Goal: Task Accomplishment & Management: Manage account settings

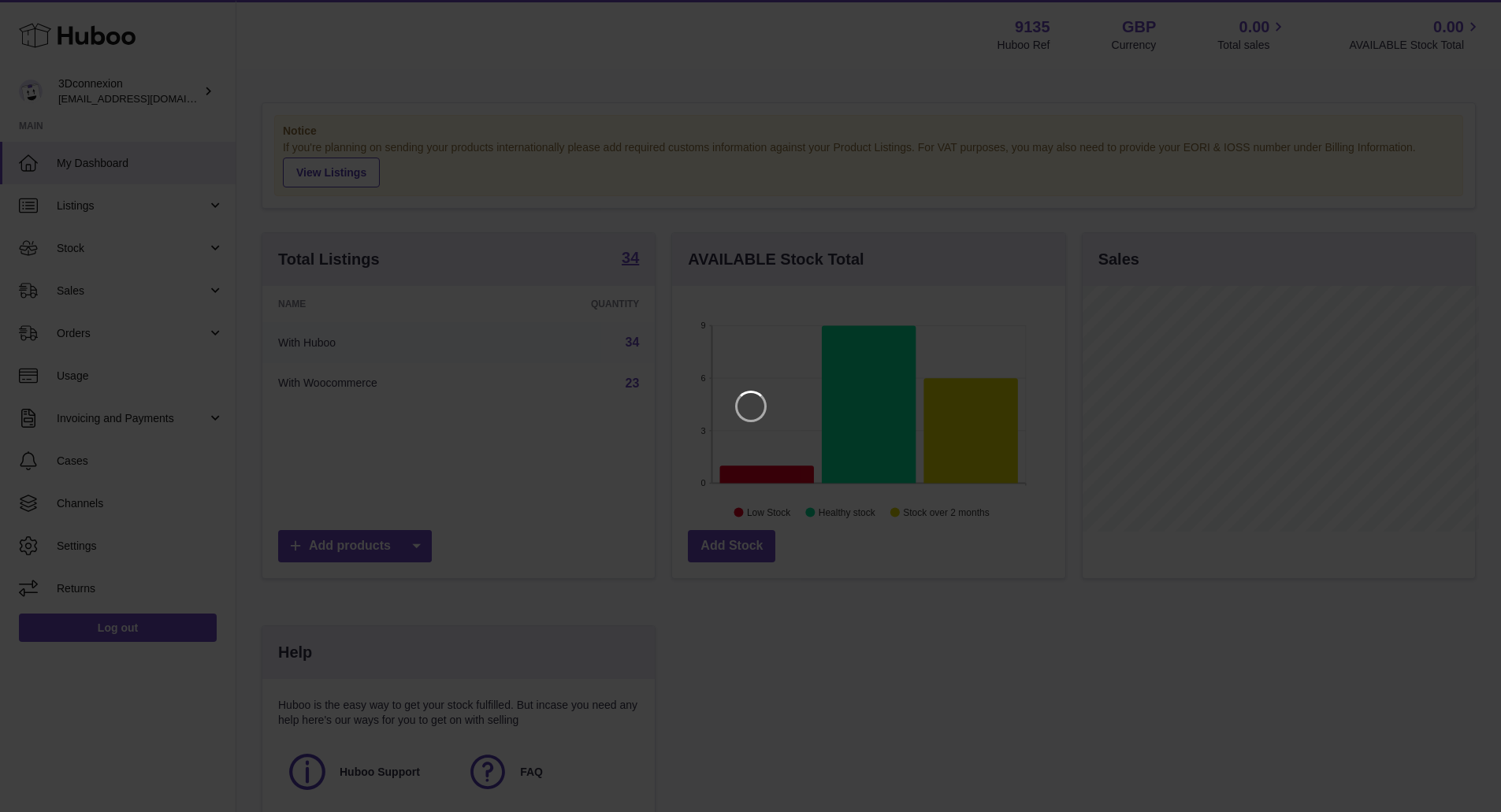
scroll to position [245, 398]
click at [1479, 15] on icon "Close" at bounding box center [1472, 14] width 19 height 19
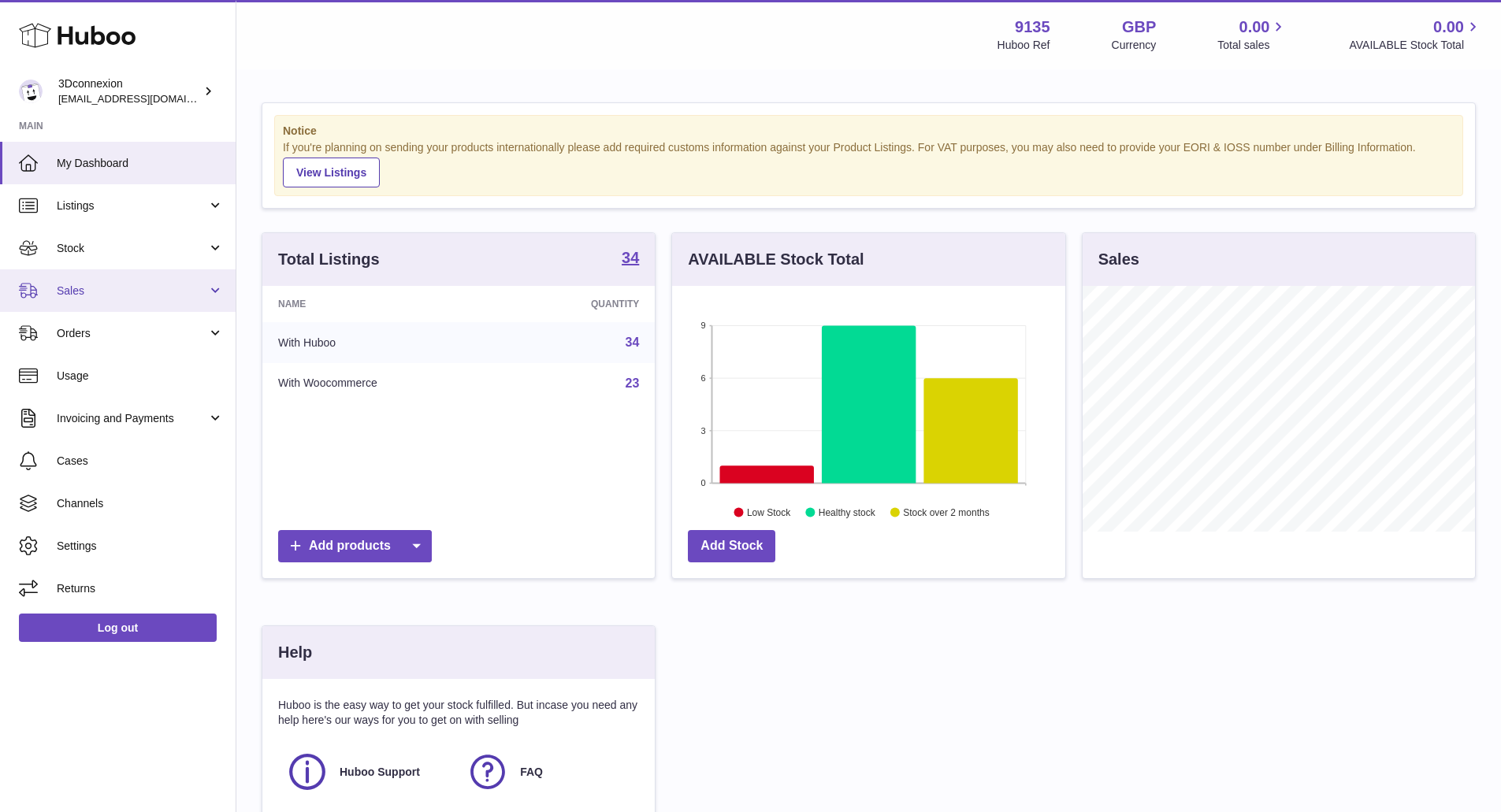
click at [91, 289] on span "Sales" at bounding box center [132, 290] width 150 height 15
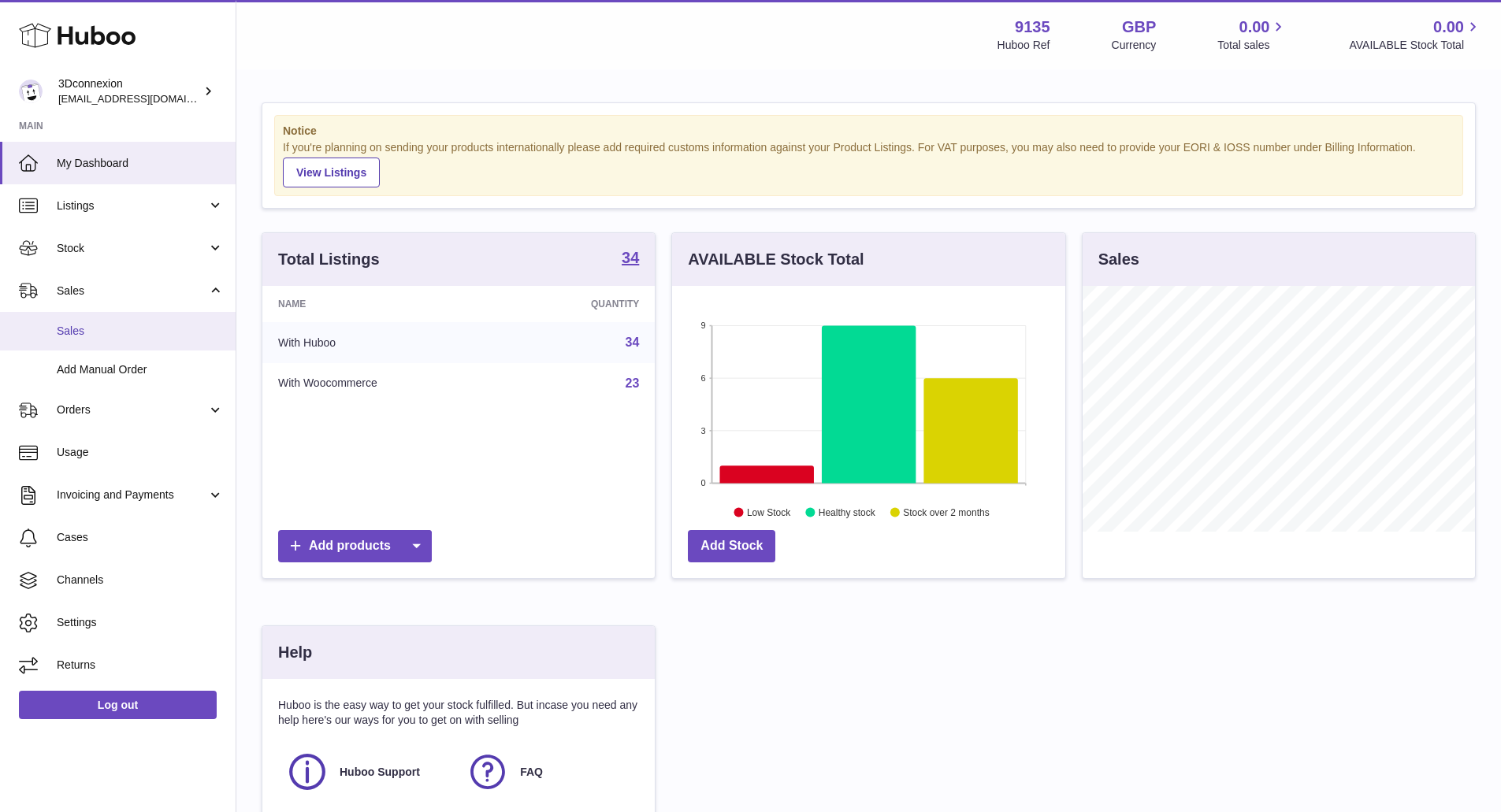
click at [67, 333] on span "Sales" at bounding box center [140, 331] width 167 height 15
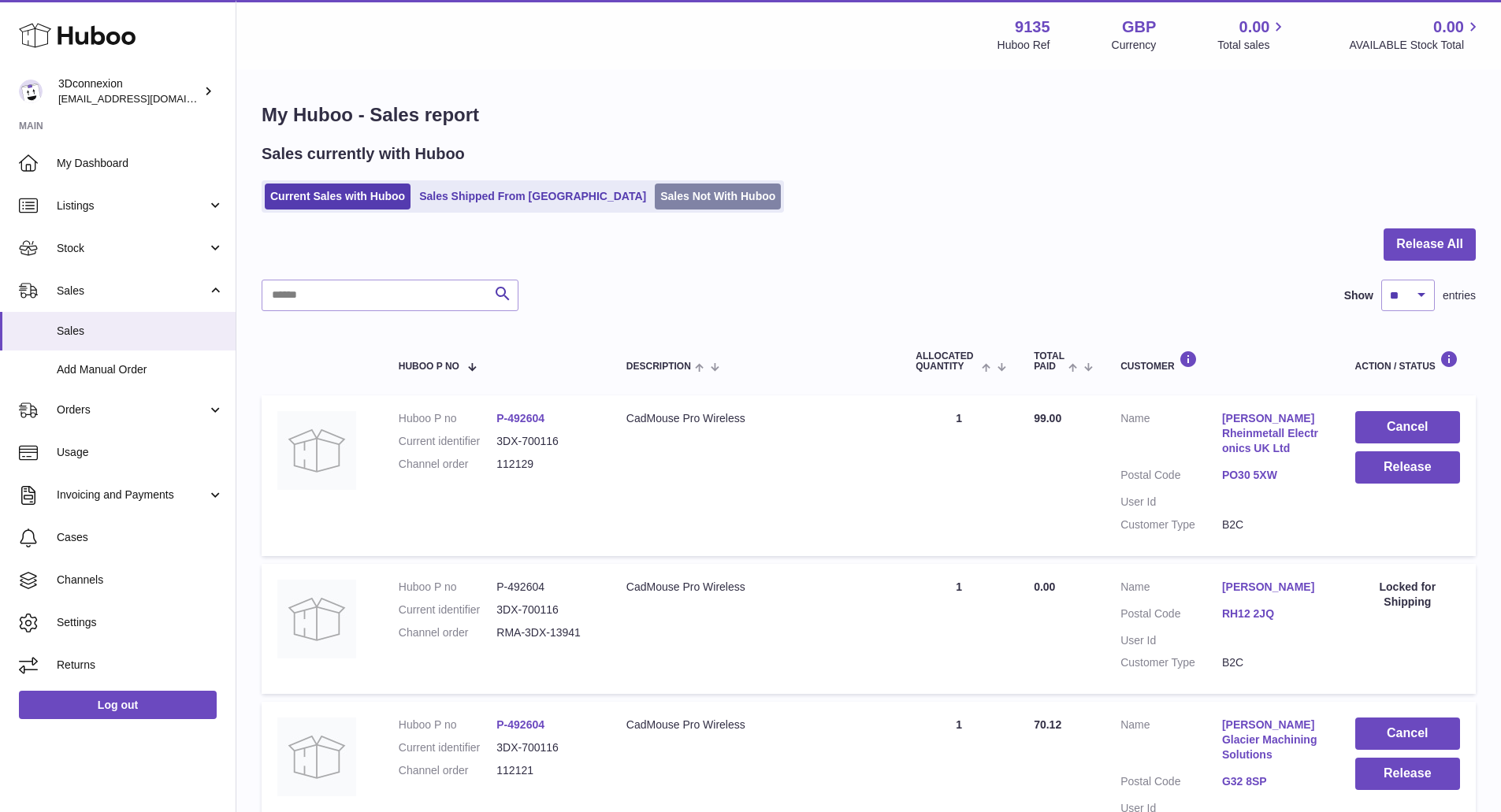
click at [655, 204] on link "Sales Not With Huboo" at bounding box center [718, 196] width 126 height 26
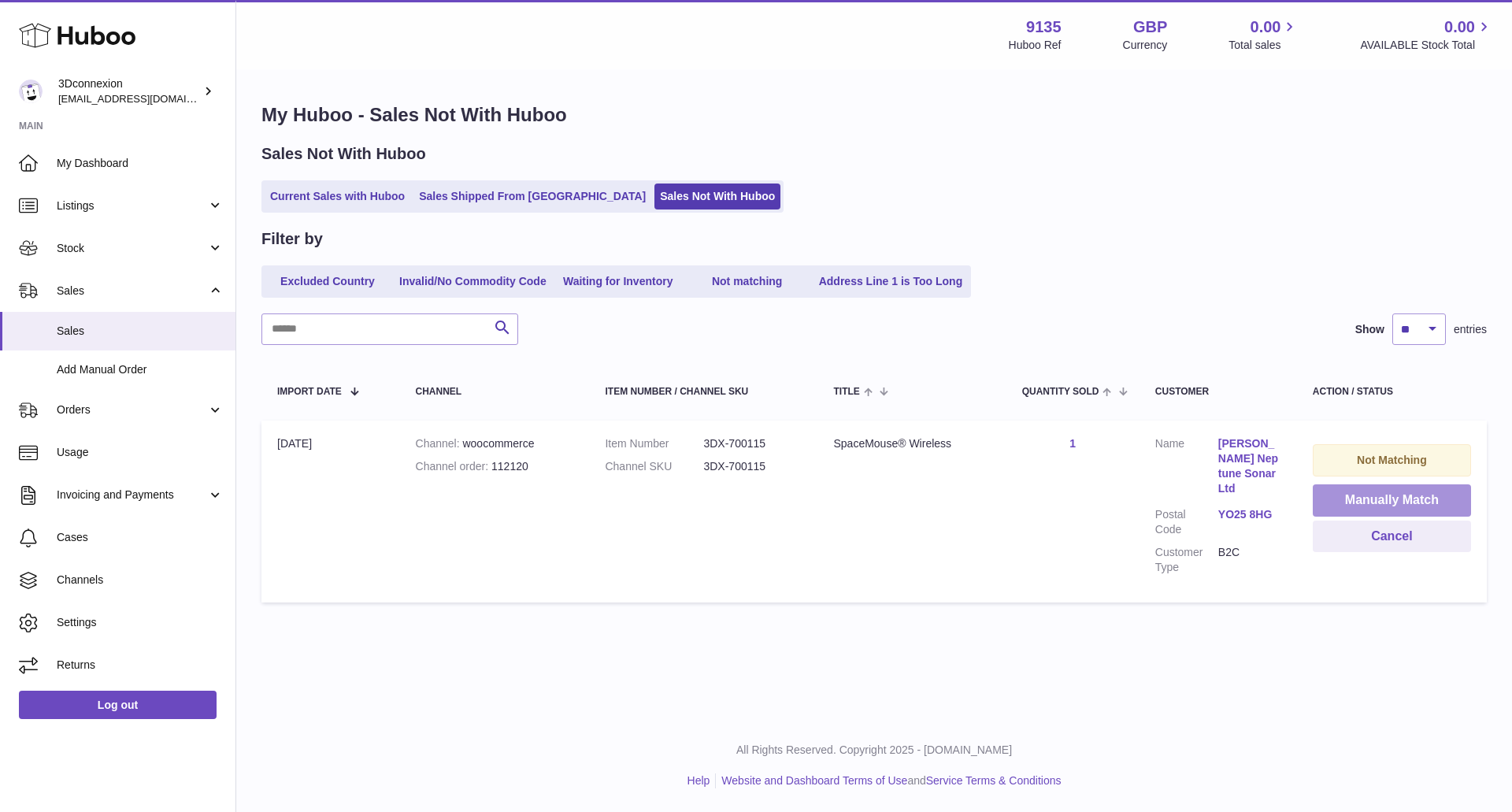
click at [1404, 497] on button "Manually Match" at bounding box center [1391, 500] width 158 height 32
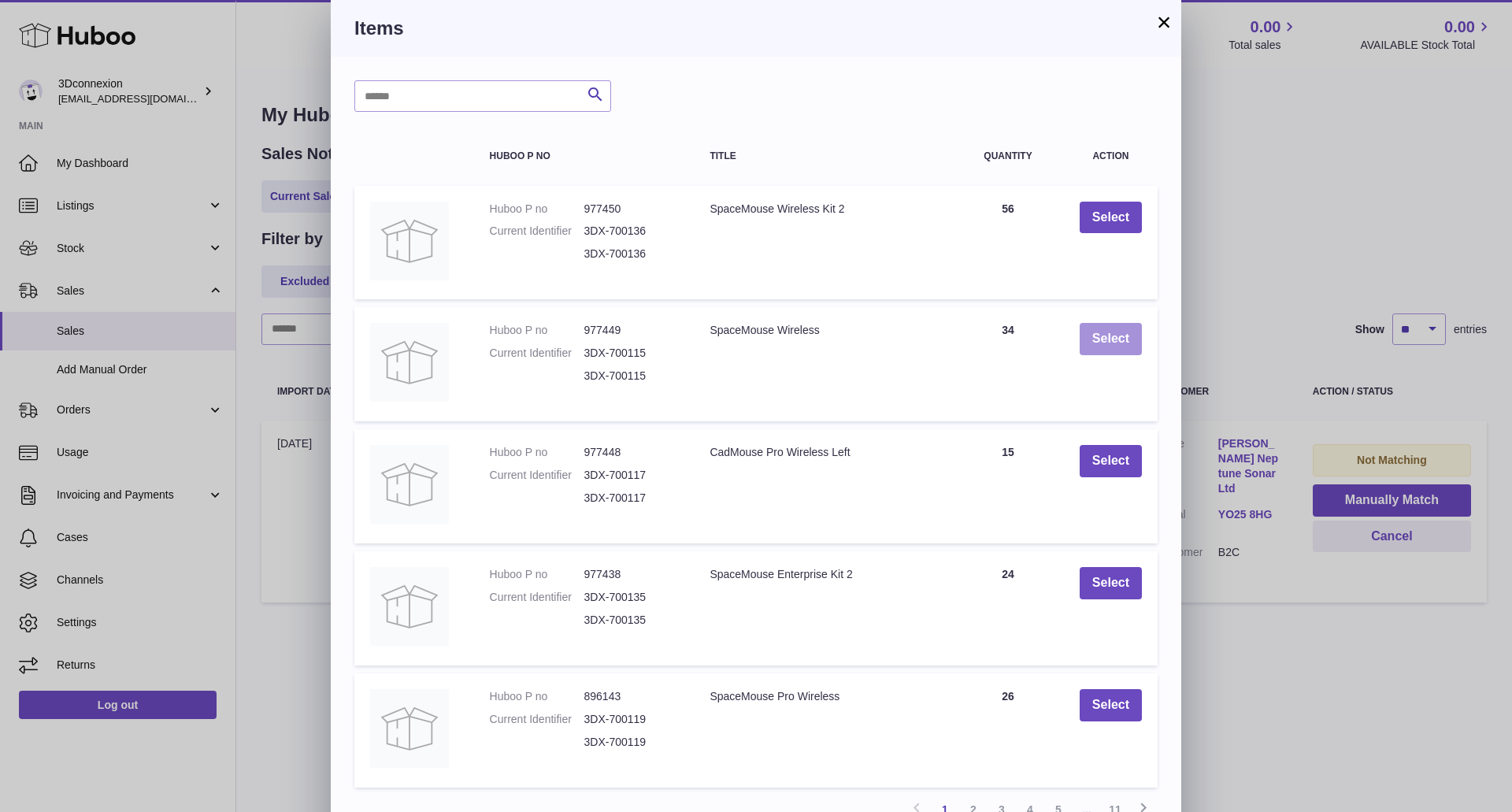
click at [1110, 338] on button "Select" at bounding box center [1110, 339] width 62 height 32
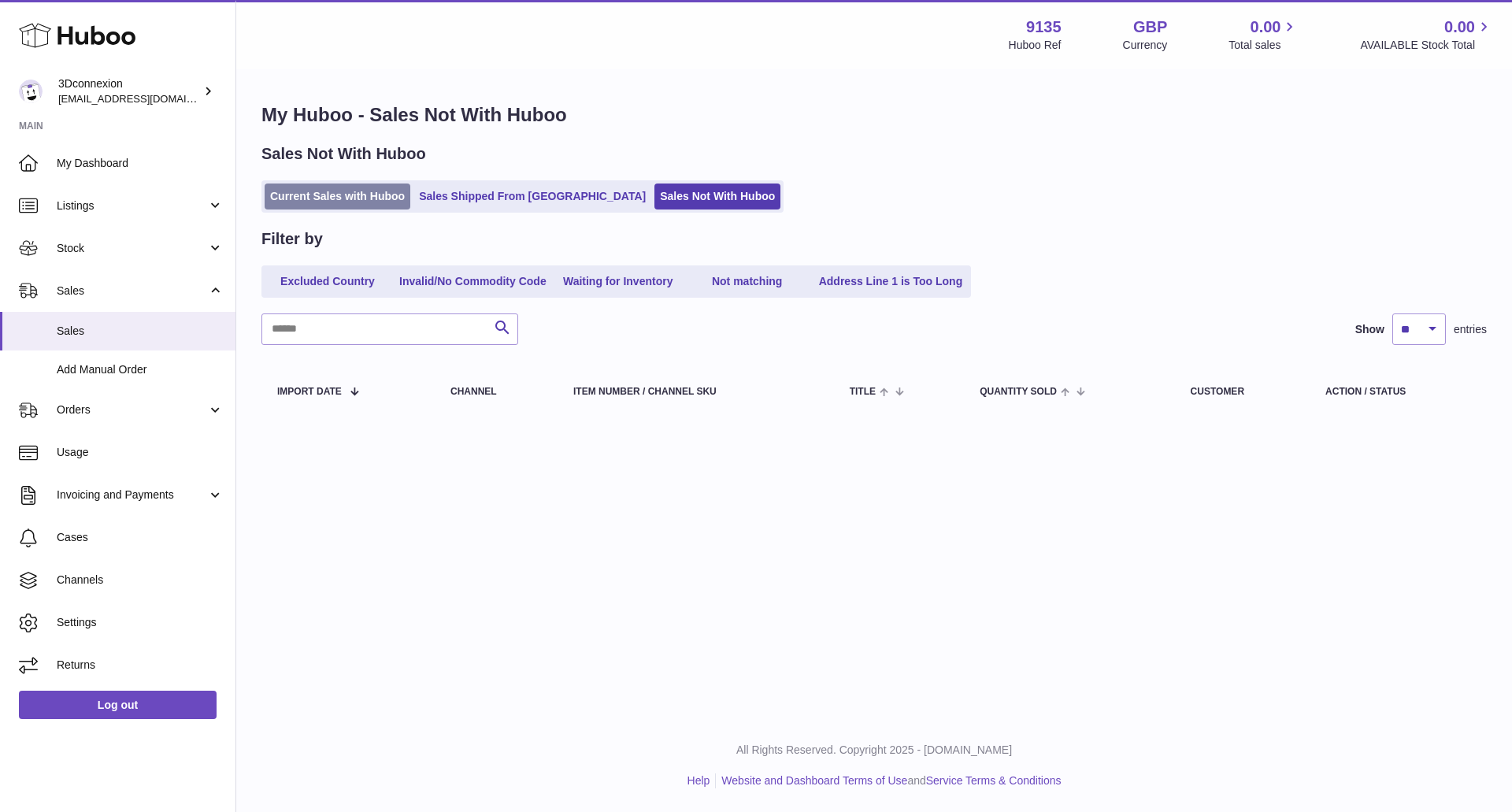
click at [321, 204] on link "Current Sales with Huboo" at bounding box center [337, 196] width 146 height 26
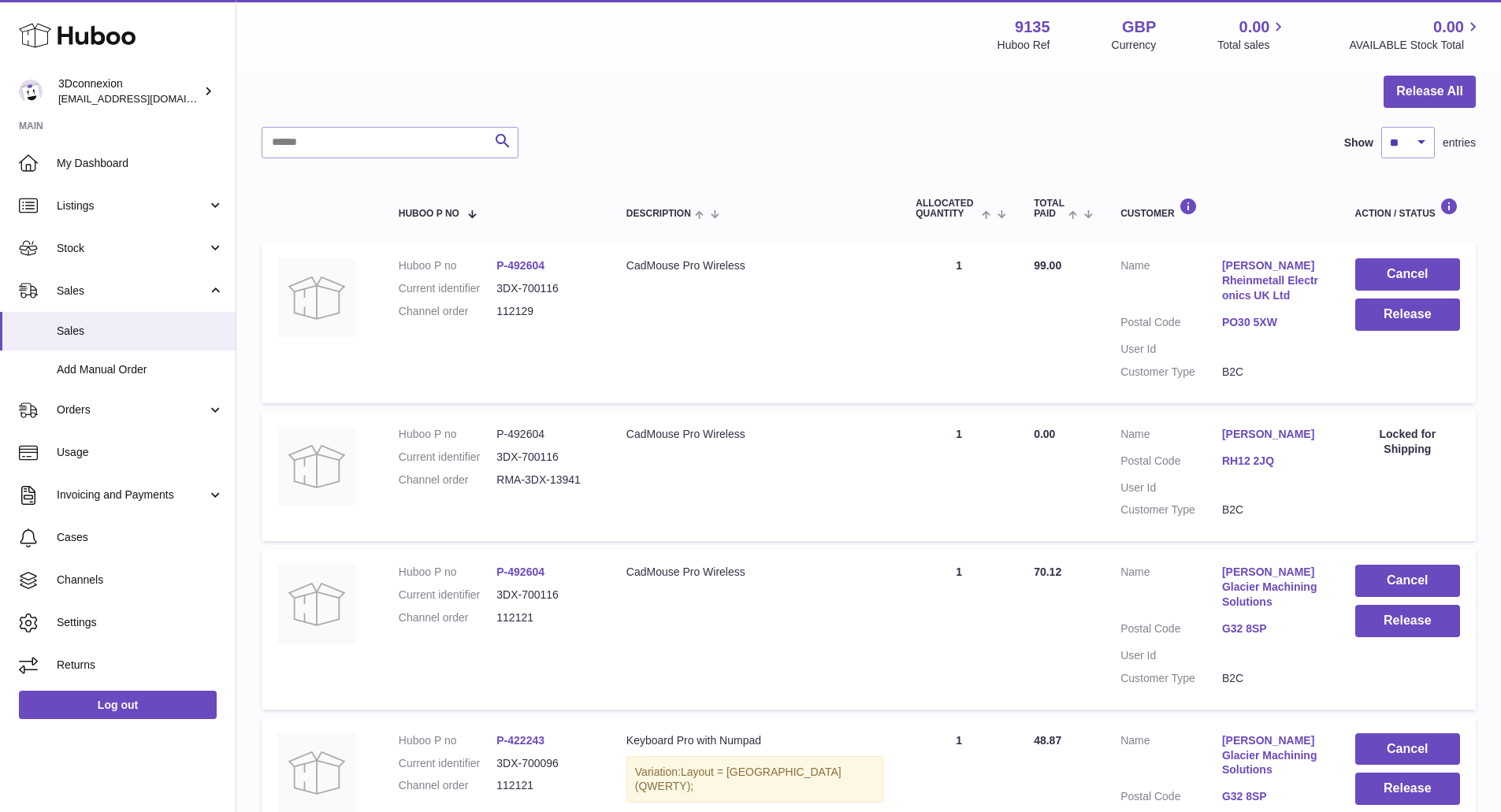
scroll to position [518, 0]
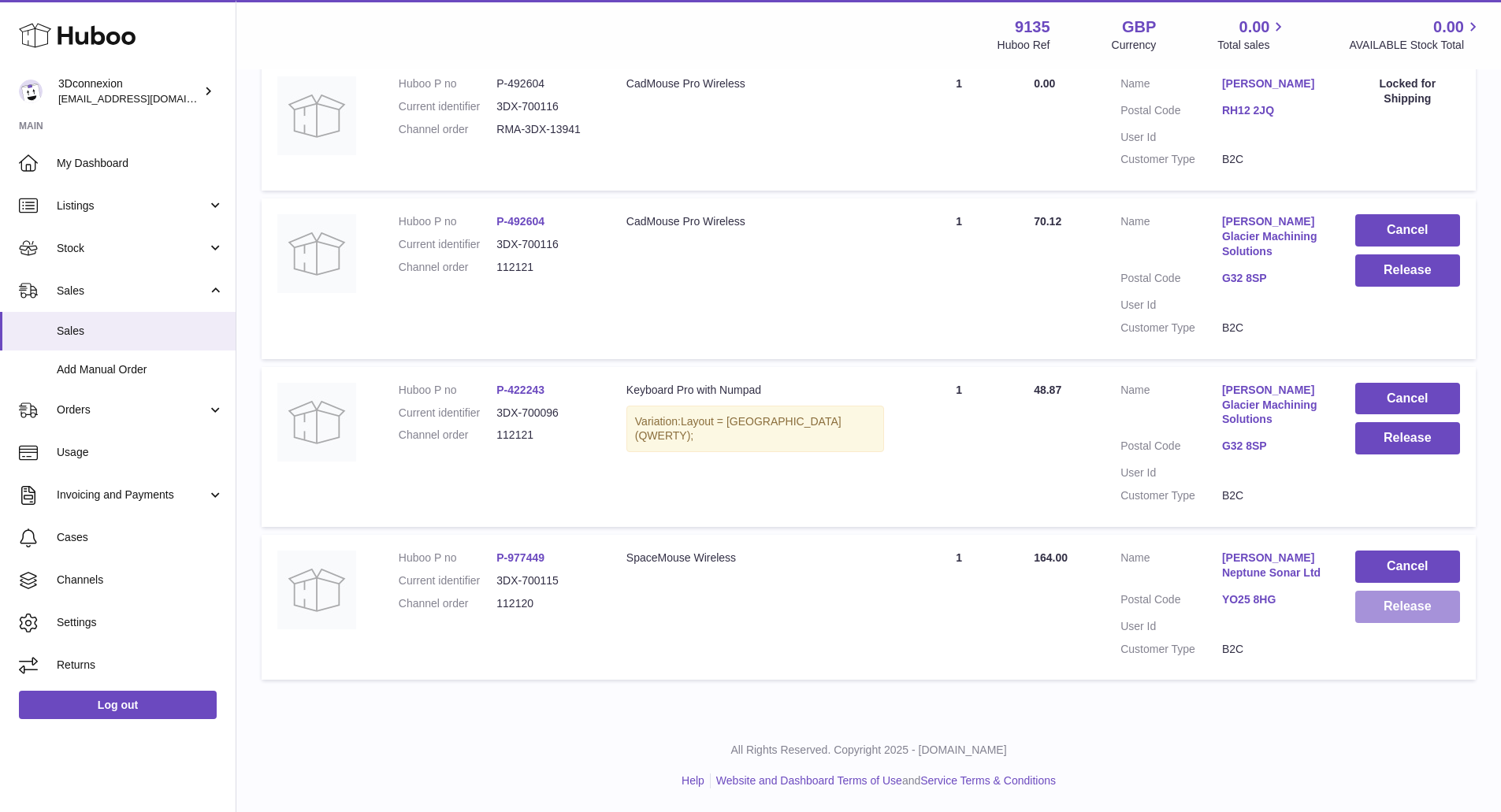
click at [1404, 606] on button "Release" at bounding box center [1407, 606] width 105 height 32
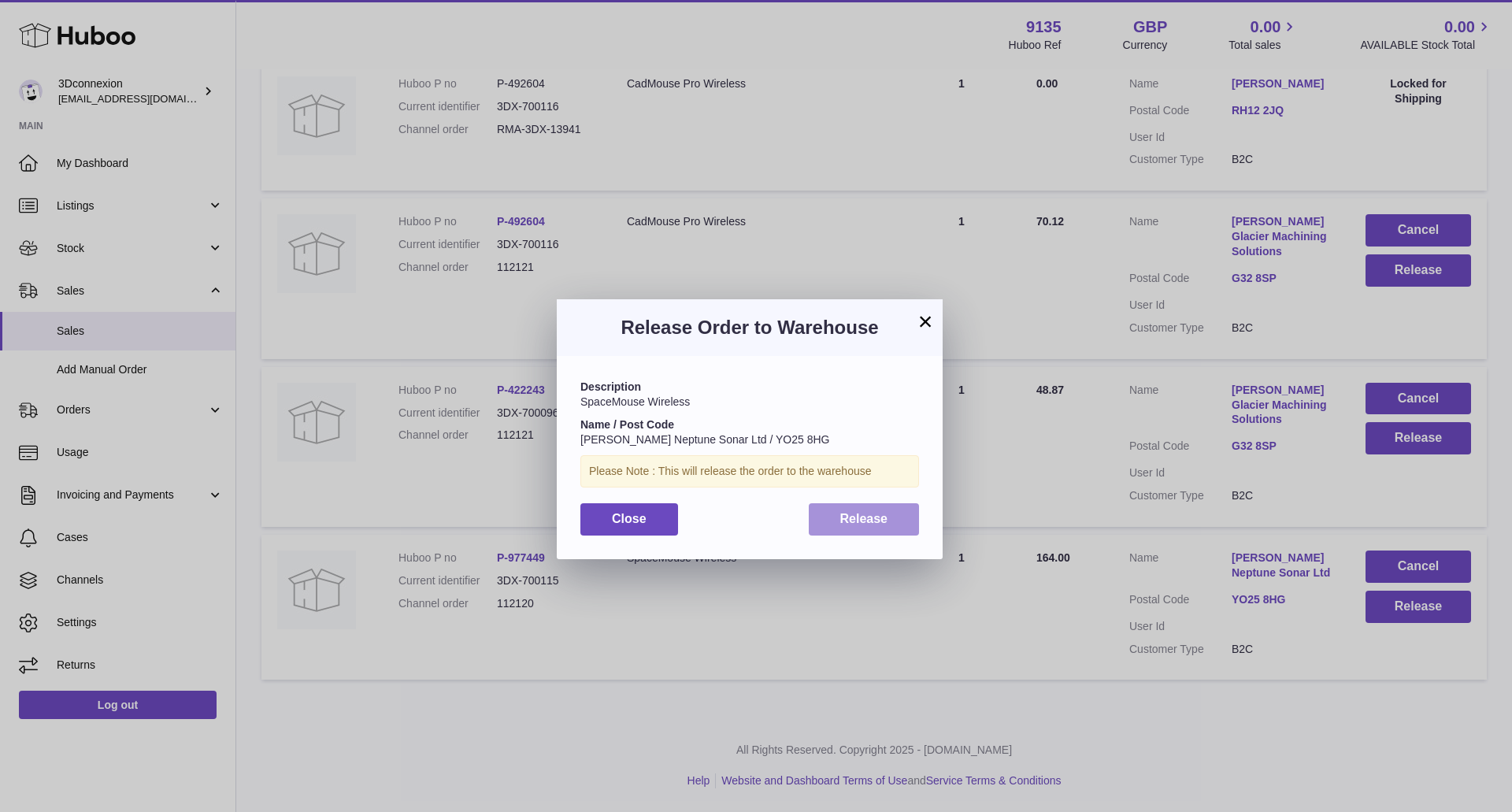
click at [838, 515] on button "Release" at bounding box center [864, 519] width 111 height 32
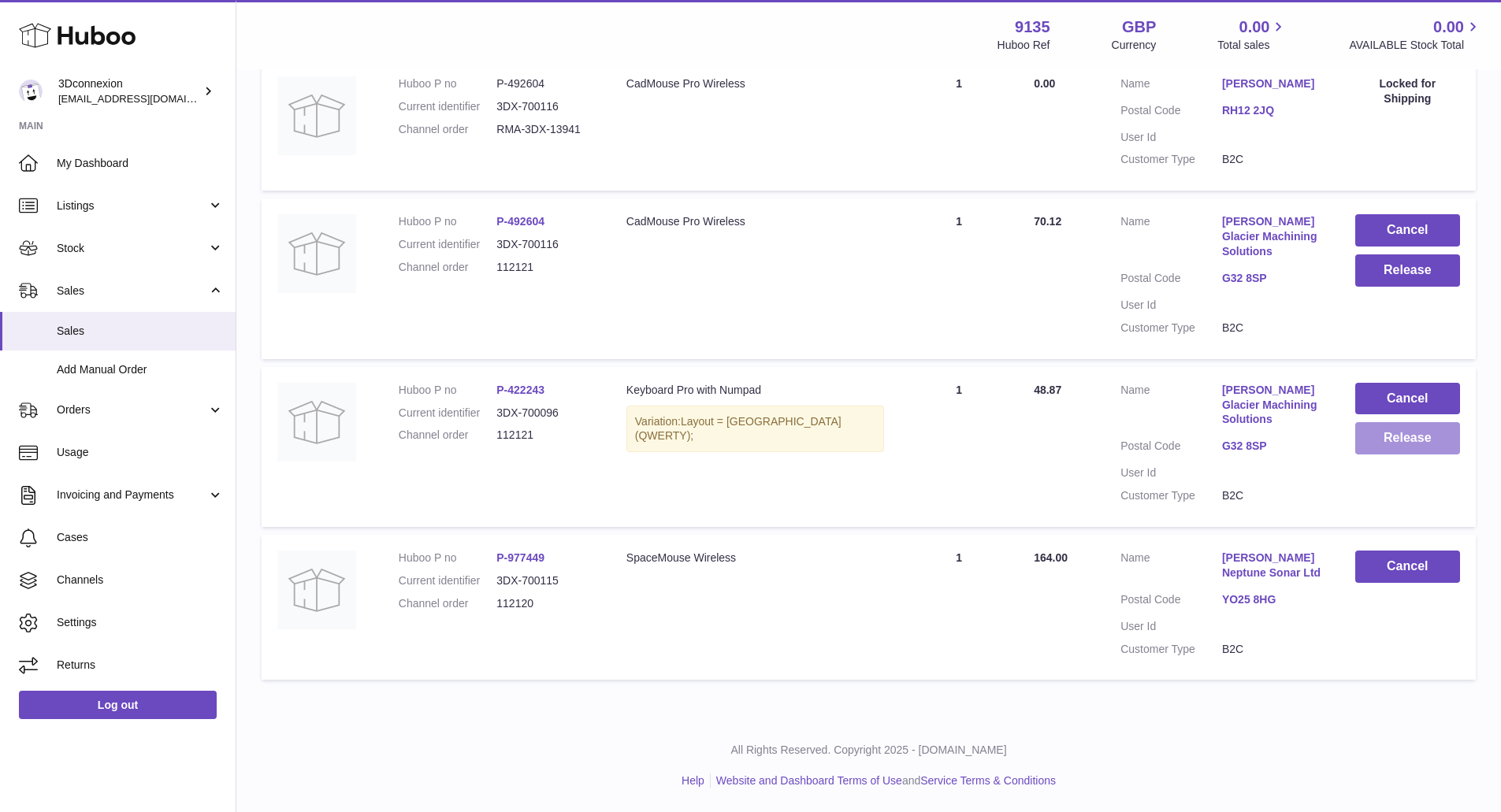
click at [1397, 428] on button "Release" at bounding box center [1407, 438] width 105 height 32
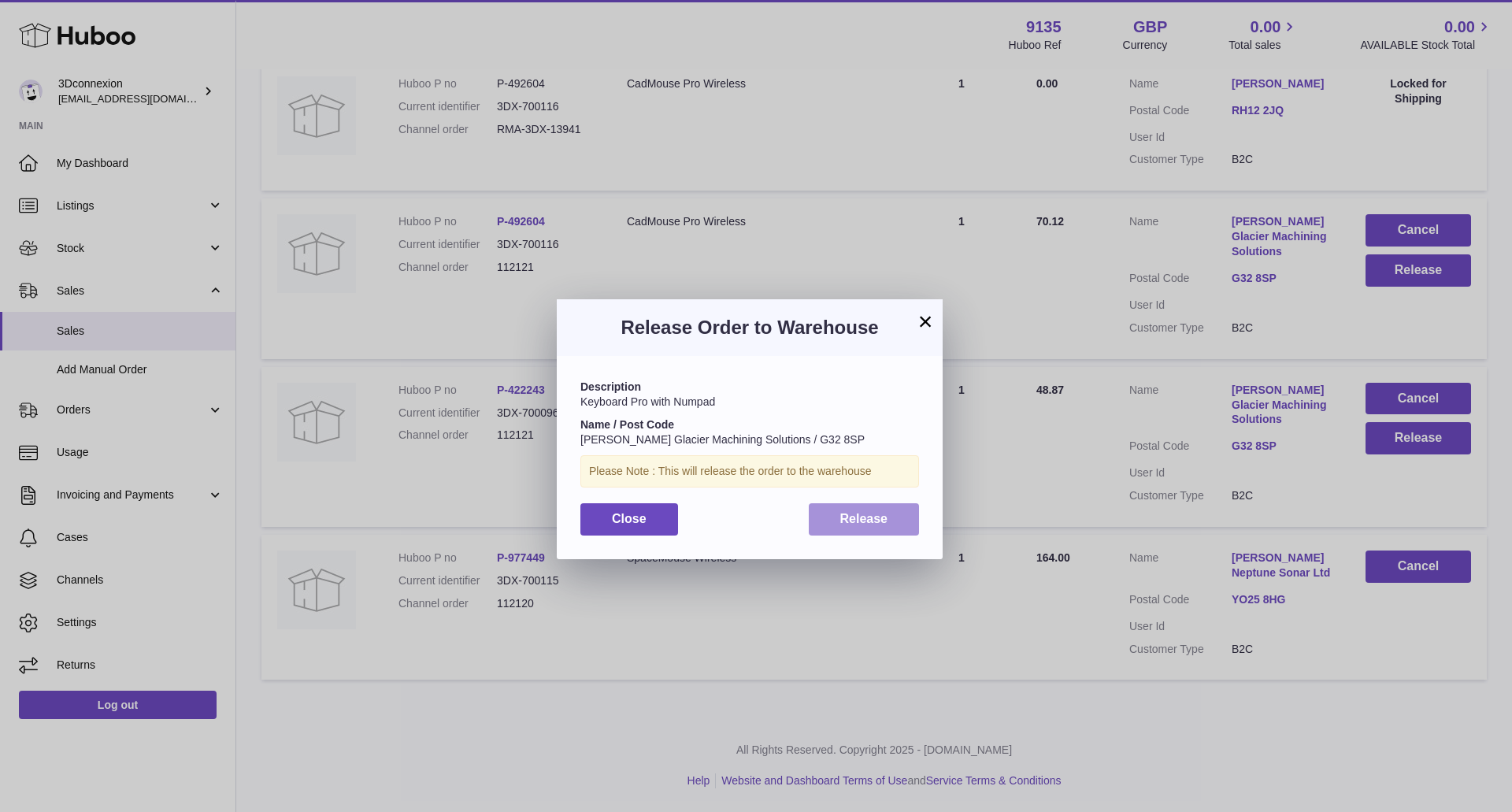
click at [851, 521] on span "Release" at bounding box center [864, 518] width 48 height 13
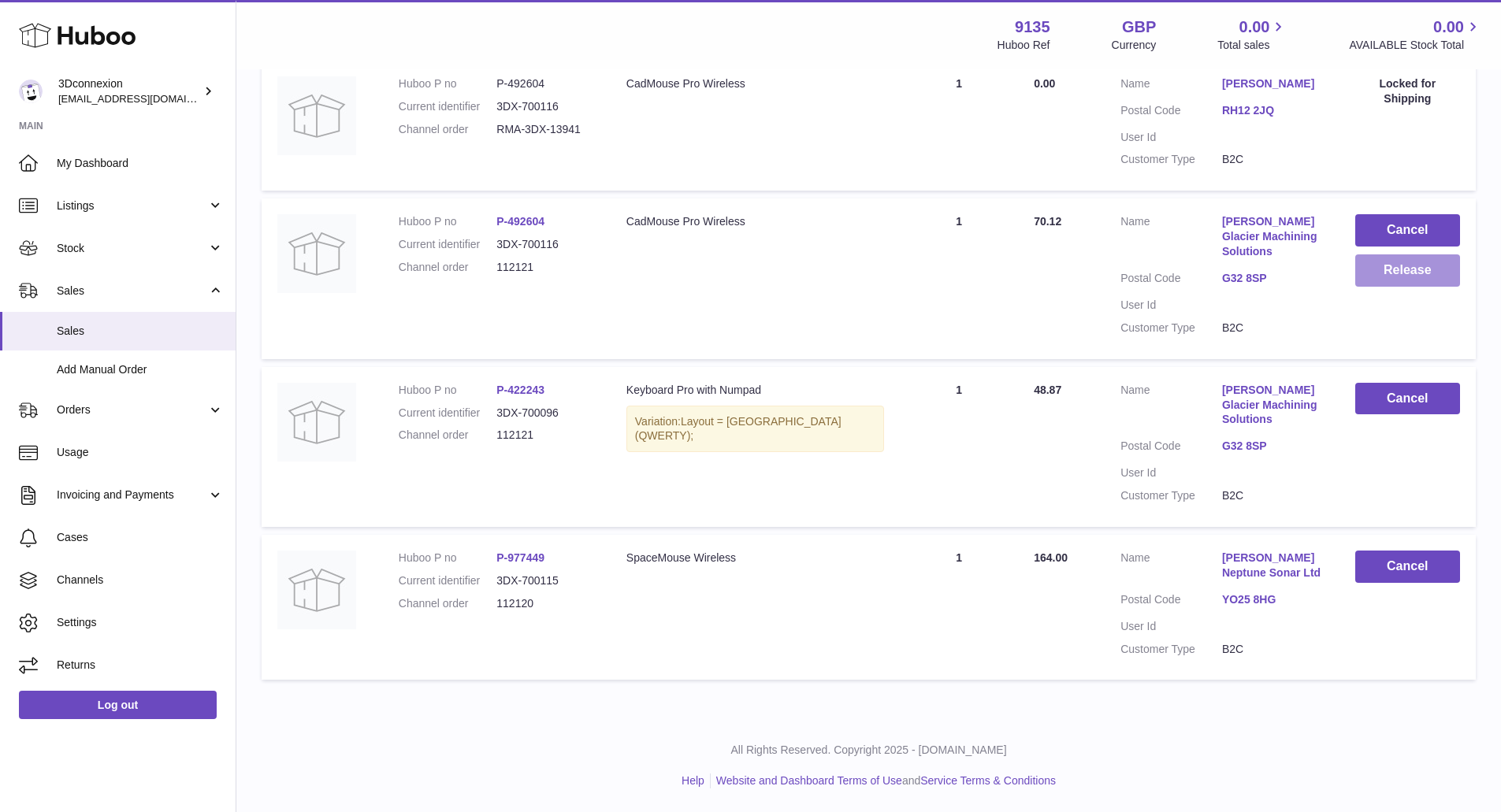
click at [1408, 254] on button "Release" at bounding box center [1407, 270] width 105 height 32
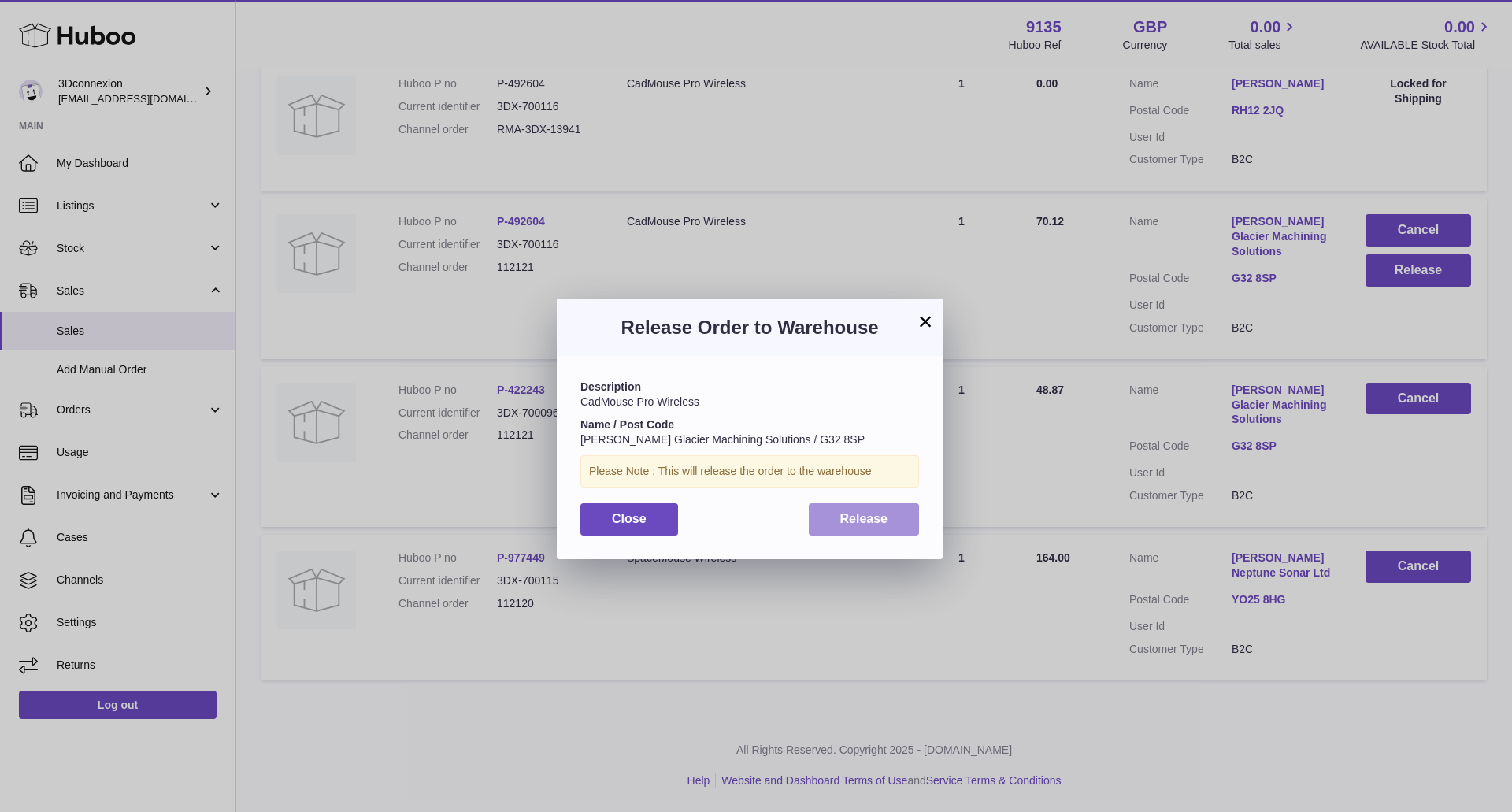
click at [857, 523] on span "Release" at bounding box center [864, 518] width 48 height 13
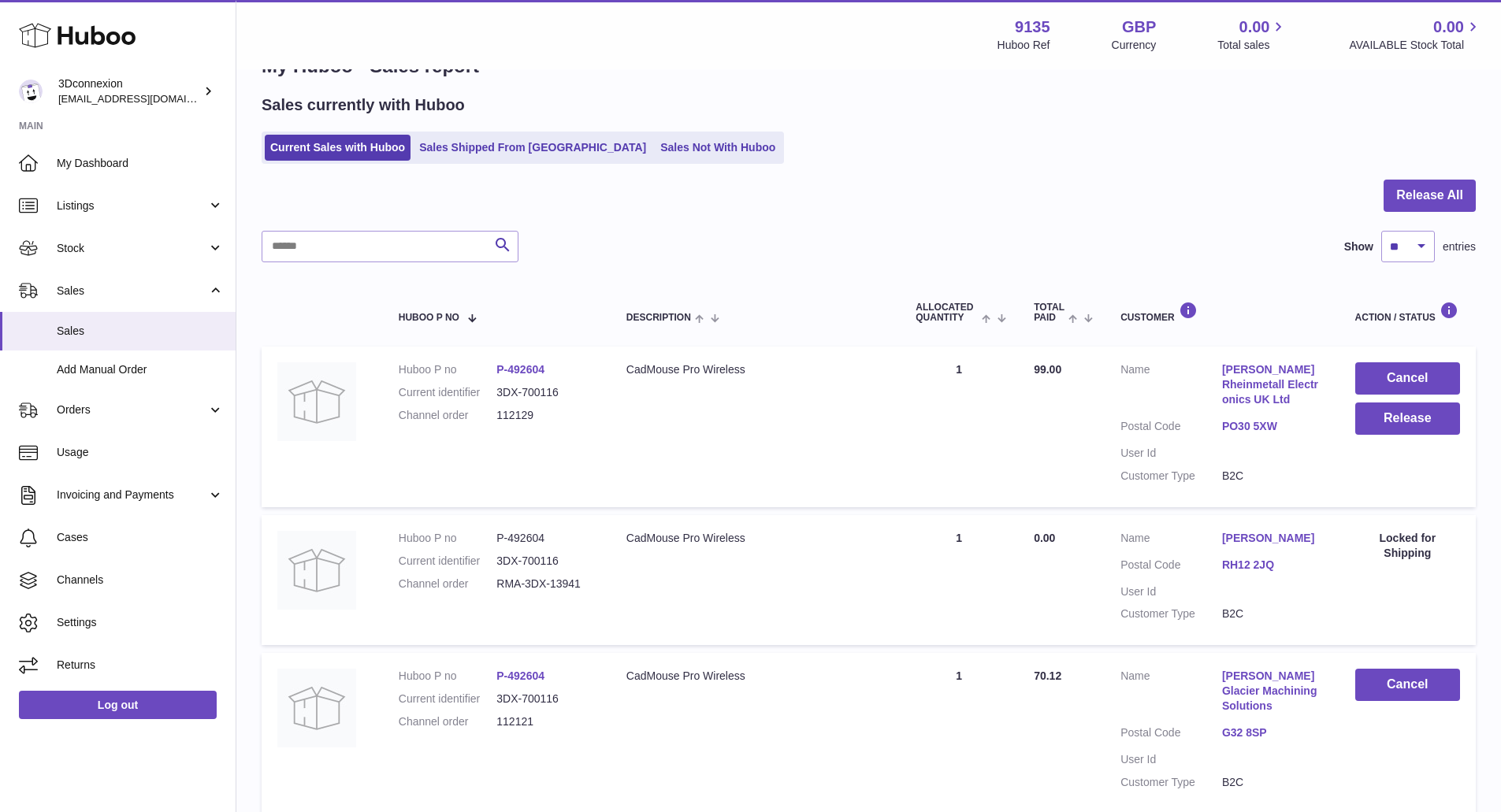
scroll to position [0, 0]
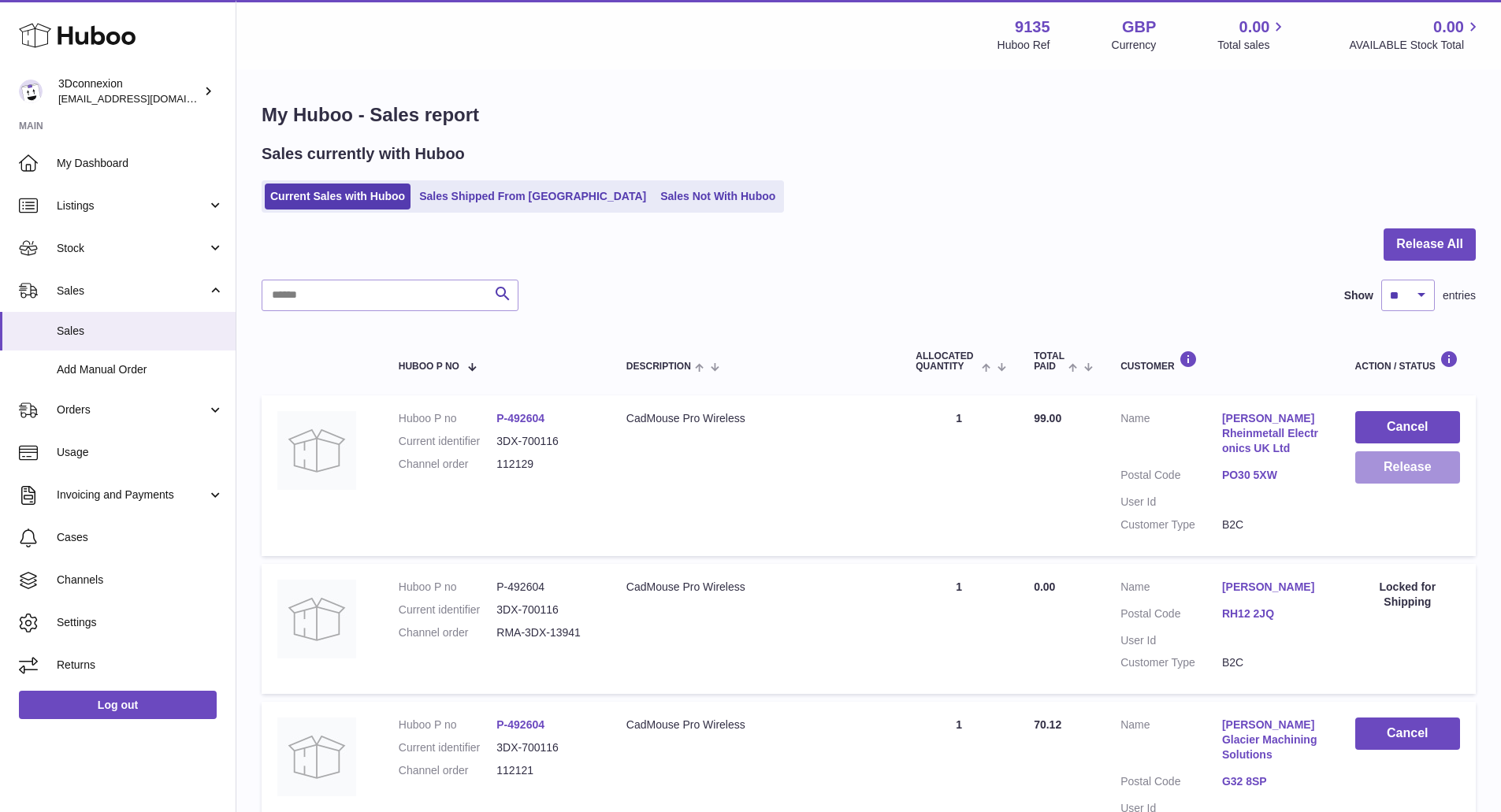
click at [1386, 470] on button "Release" at bounding box center [1407, 466] width 105 height 32
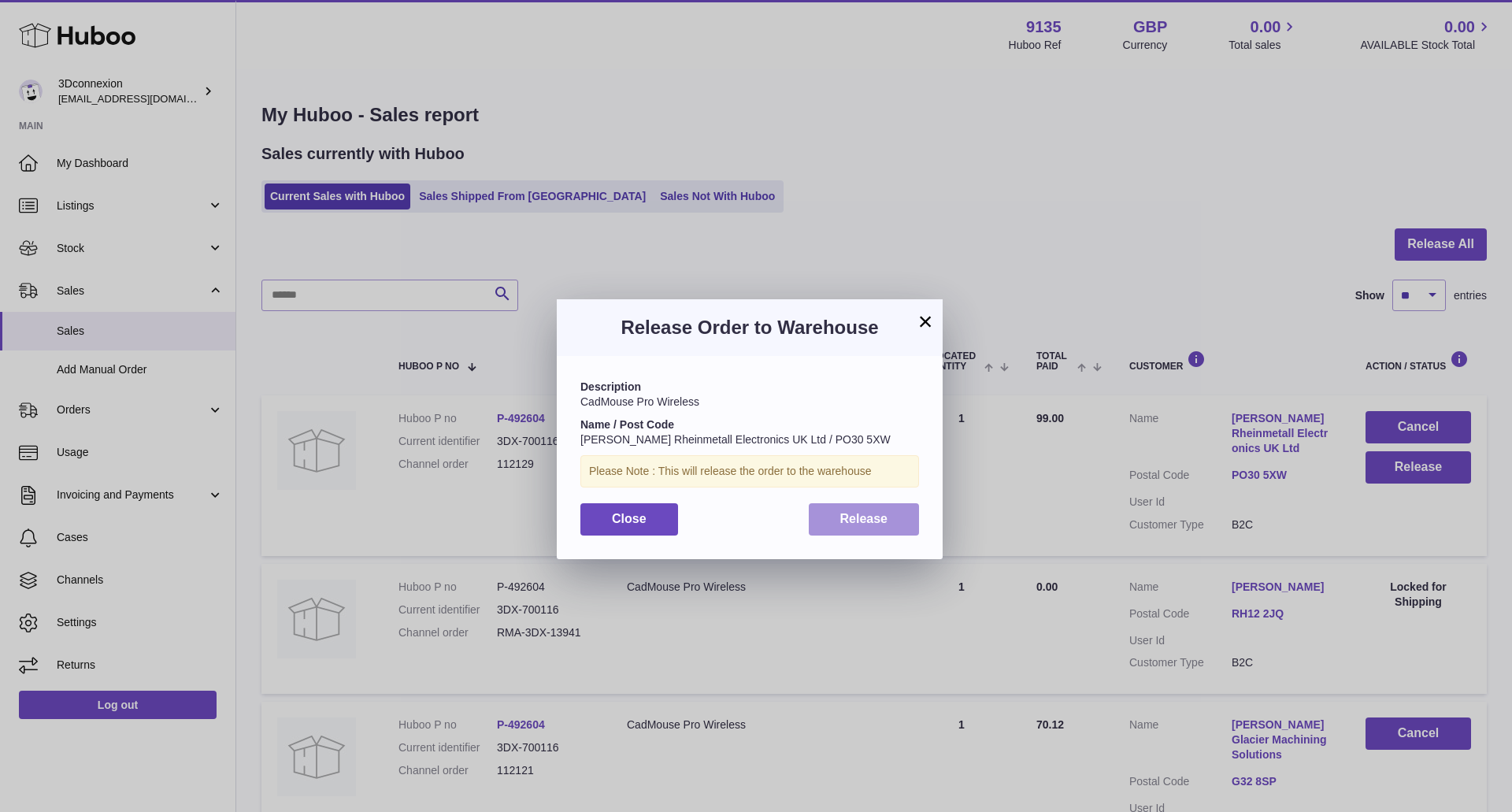
click at [837, 513] on button "Release" at bounding box center [864, 519] width 111 height 32
